Goal: Find specific page/section: Find specific page/section

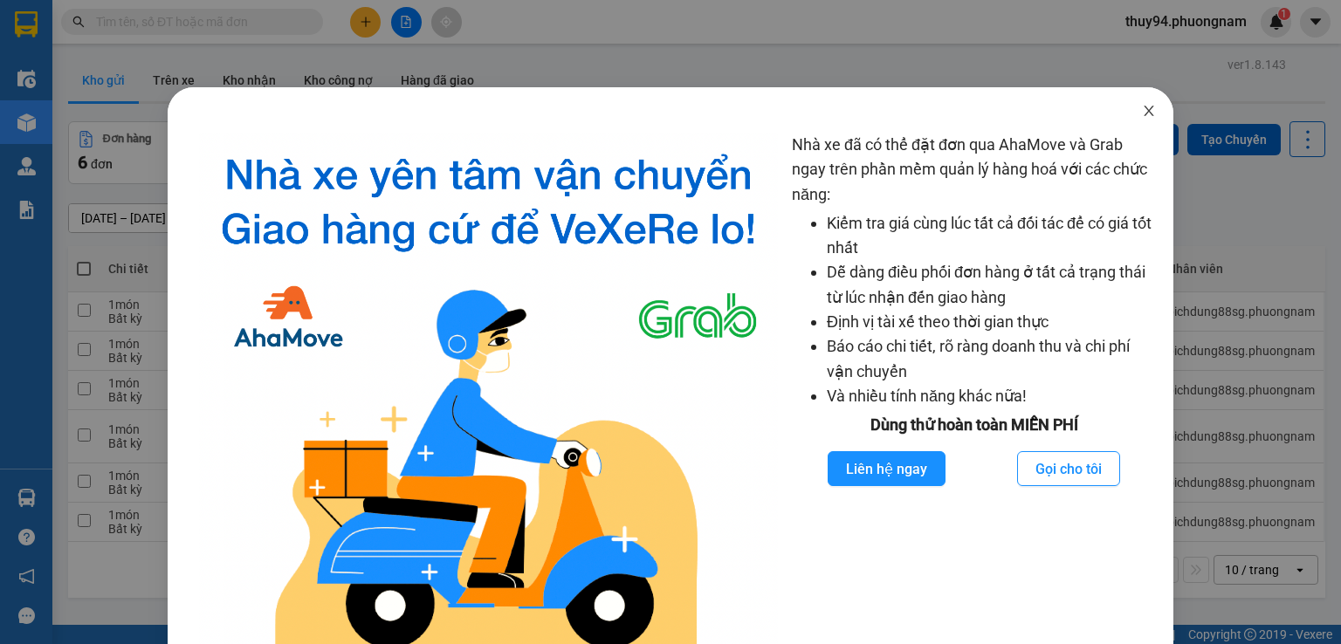
click at [1142, 114] on icon "close" at bounding box center [1149, 111] width 14 height 14
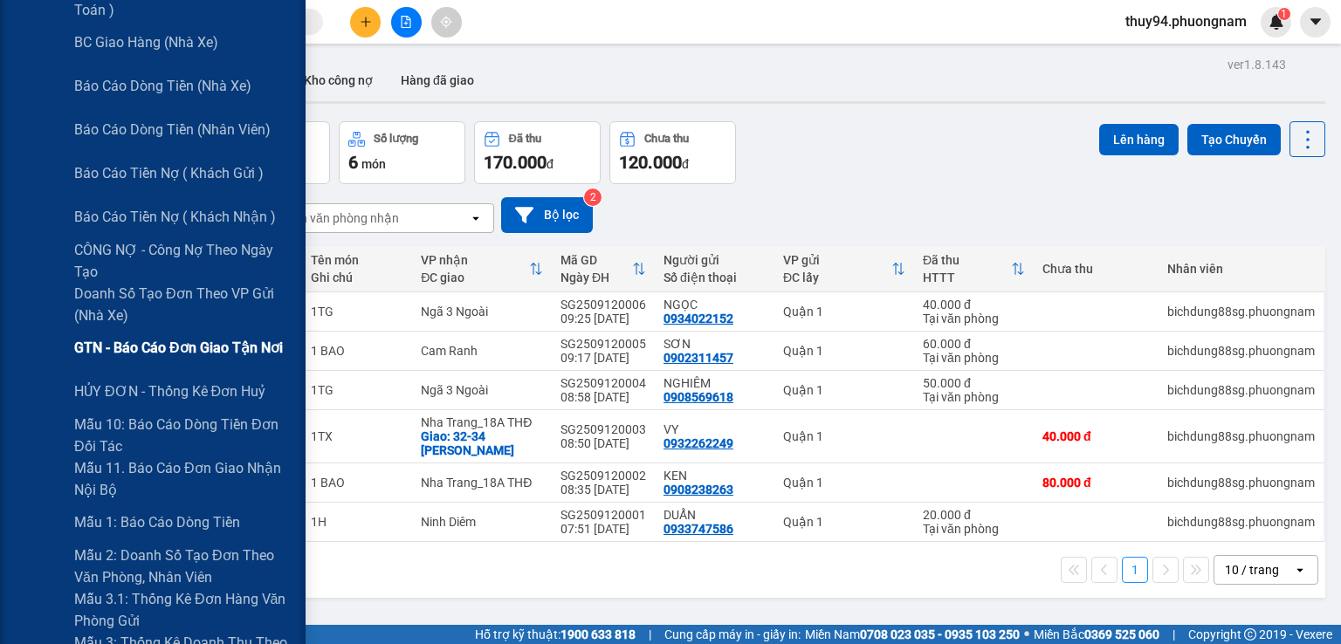
scroll to position [436, 0]
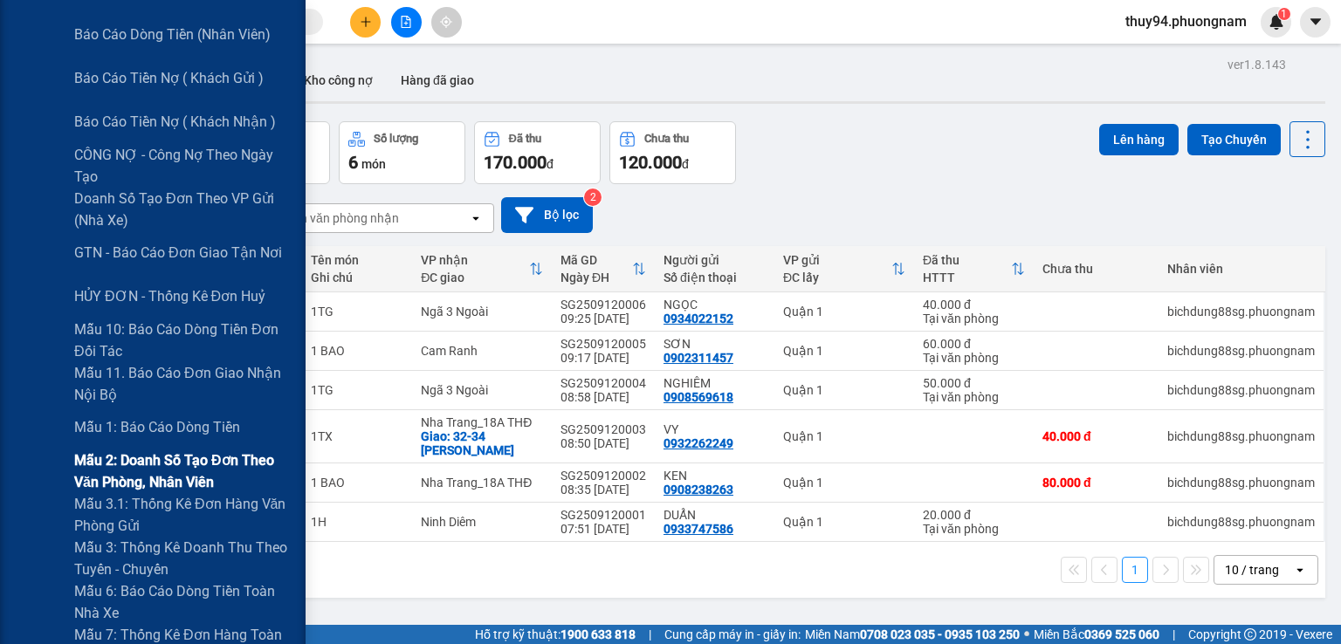
click at [141, 473] on span "Mẫu 2: Doanh số tạo đơn theo Văn phòng, nhân viên" at bounding box center [183, 472] width 218 height 44
